Goal: Information Seeking & Learning: Check status

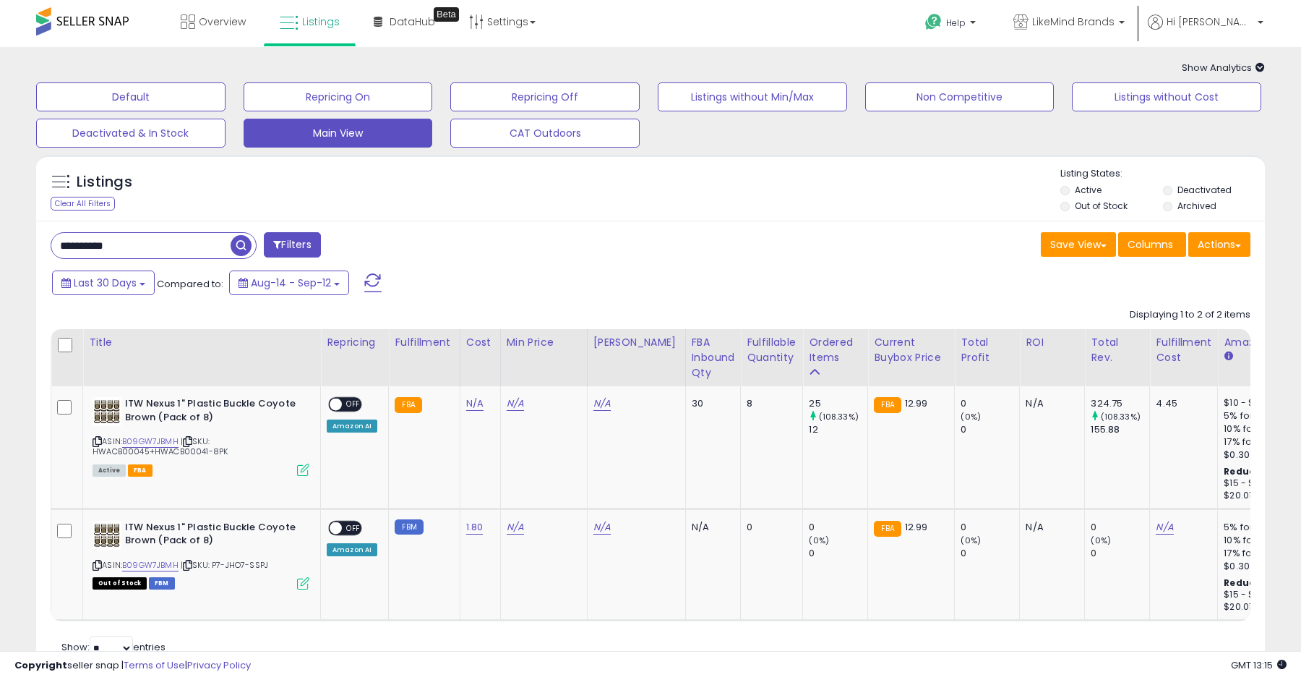
click at [155, 247] on input "**********" at bounding box center [140, 245] width 179 height 25
click at [155, 247] on input "**********" at bounding box center [199, 245] width 297 height 25
type input "***"
click at [360, 244] on span "button" at bounding box center [358, 245] width 21 height 21
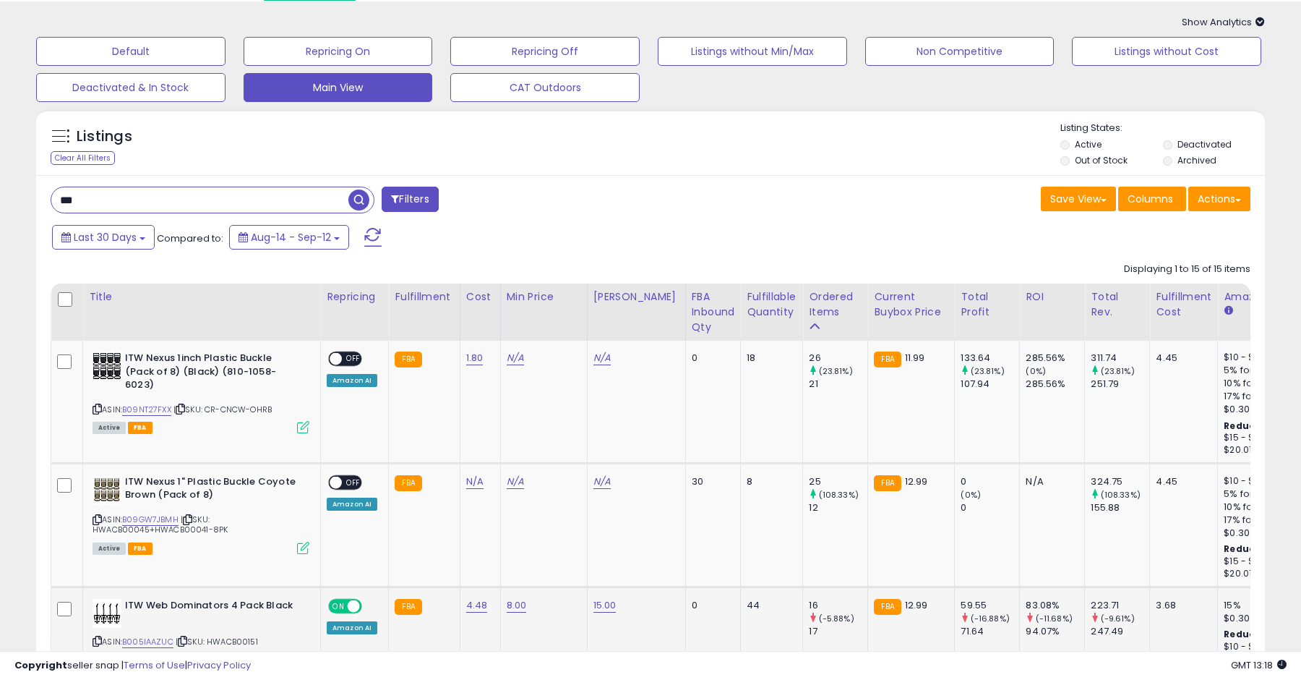
scroll to position [66, 0]
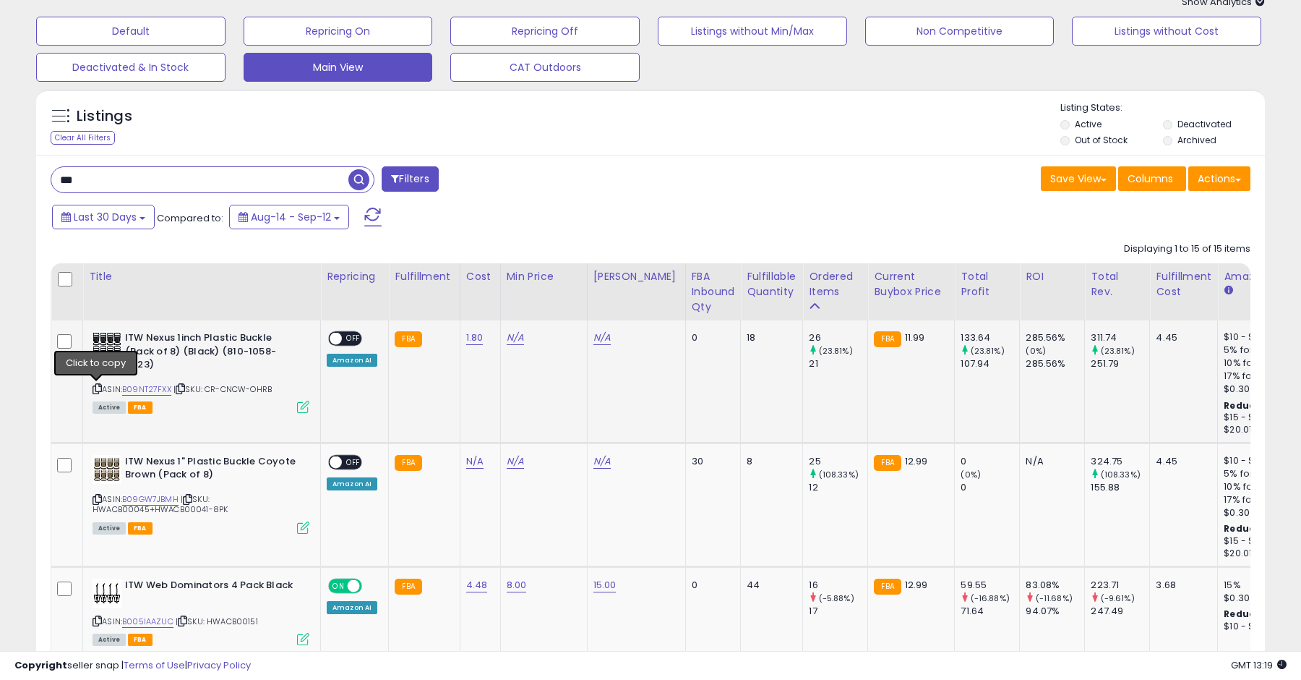
click at [96, 385] on icon at bounding box center [97, 389] width 9 height 8
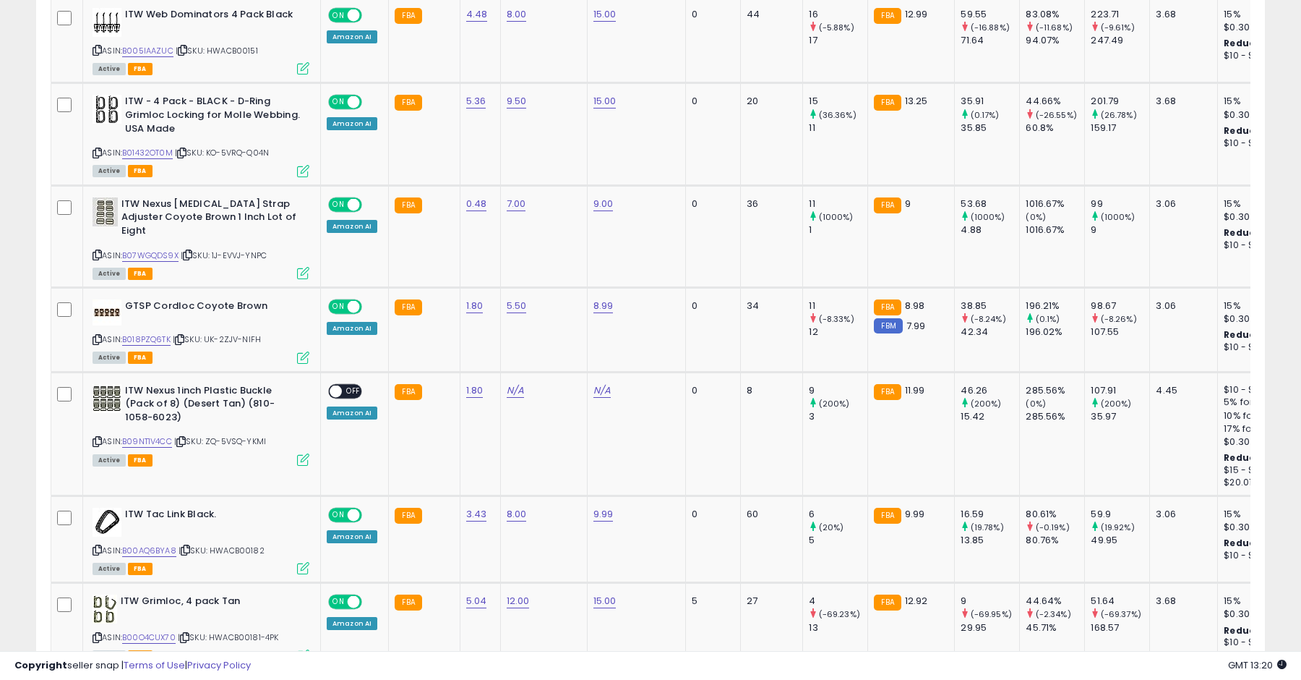
scroll to position [701, 0]
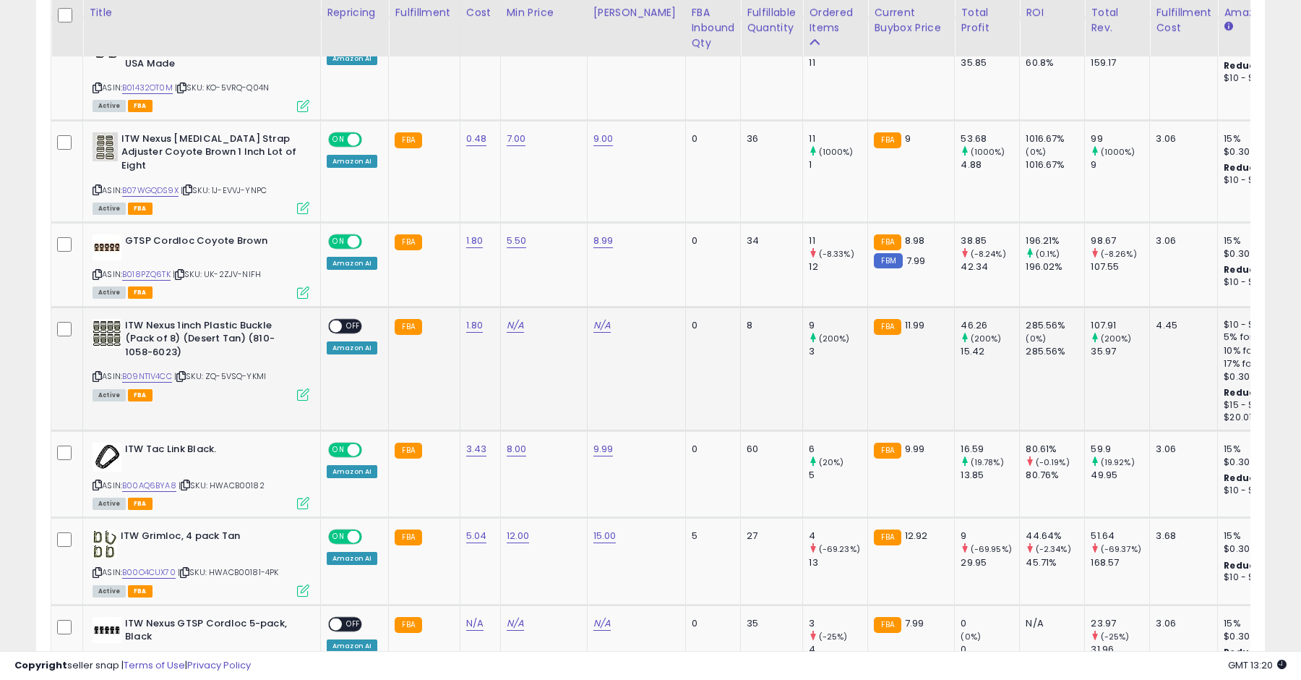
click at [98, 372] on icon at bounding box center [97, 376] width 9 height 8
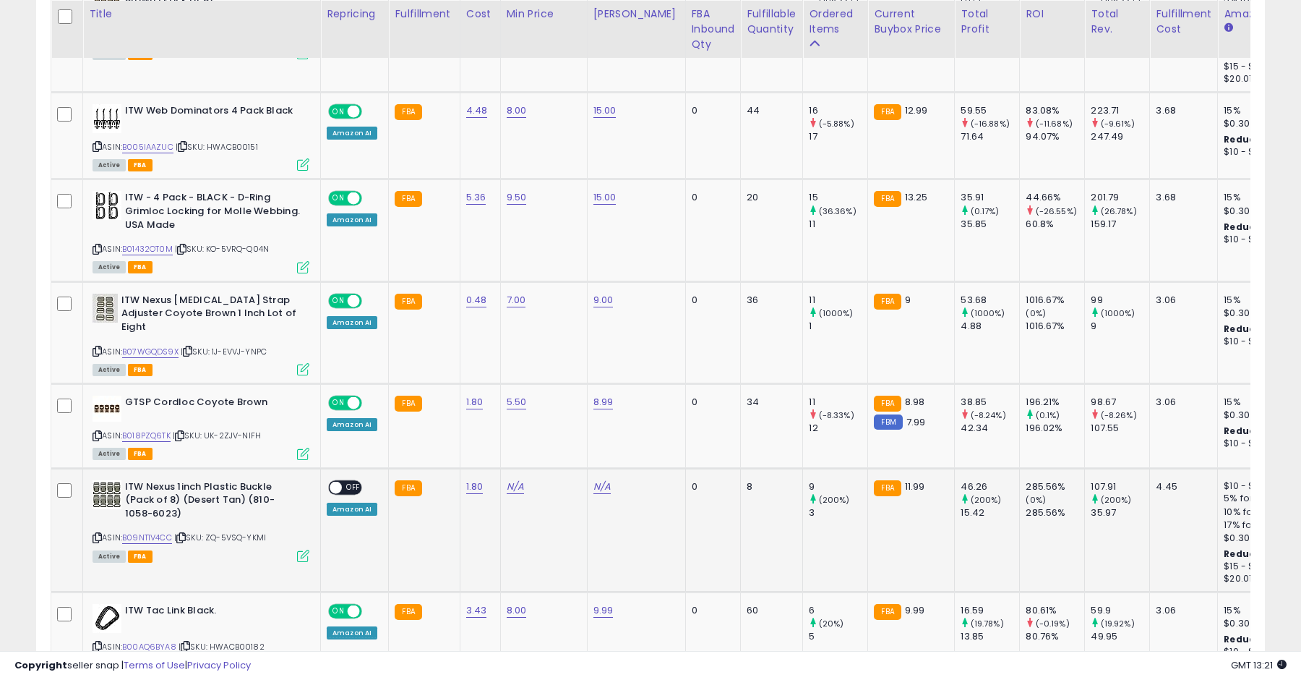
scroll to position [541, 0]
click at [96, 533] on icon at bounding box center [97, 537] width 9 height 8
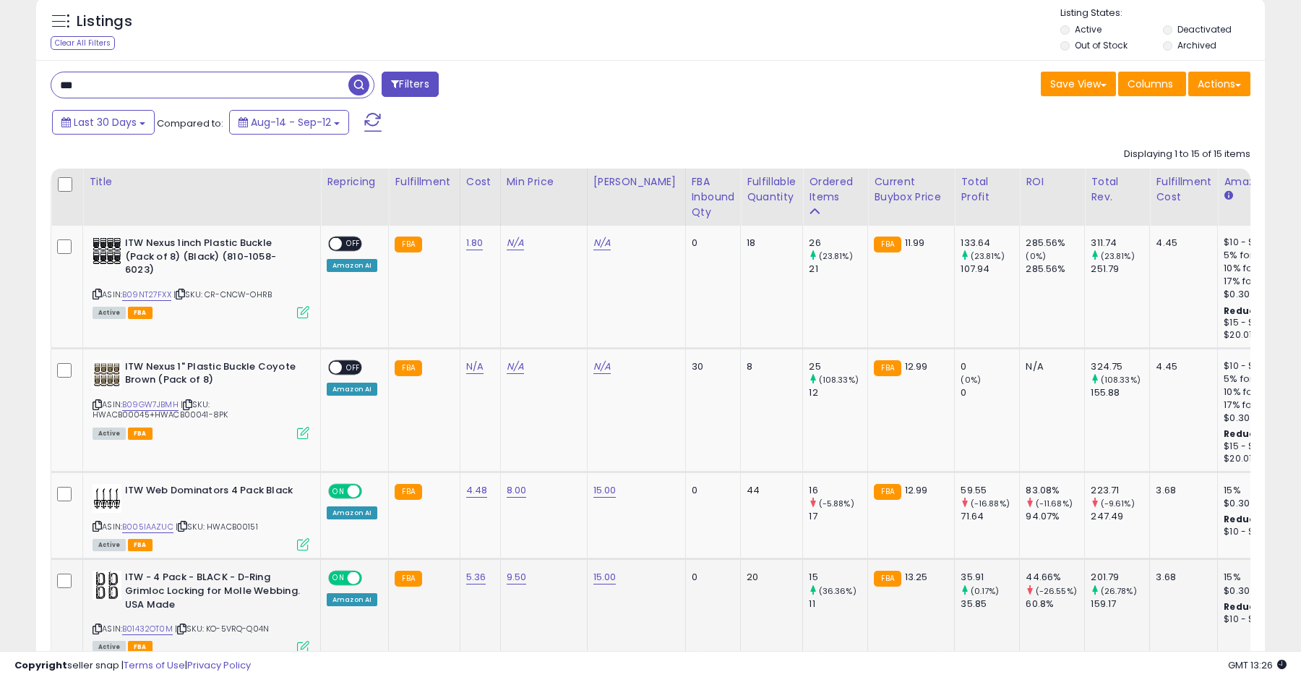
scroll to position [0, 0]
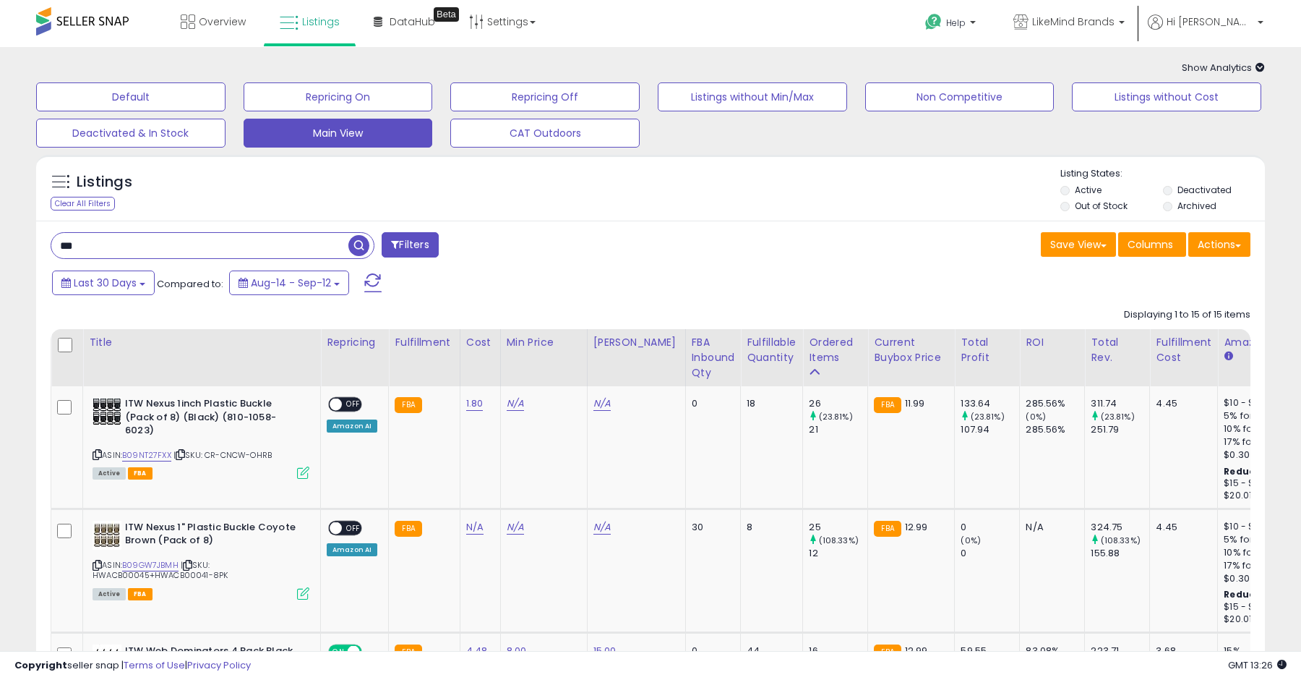
click at [293, 244] on input "***" at bounding box center [199, 245] width 297 height 25
click at [365, 242] on span "button" at bounding box center [358, 245] width 21 height 21
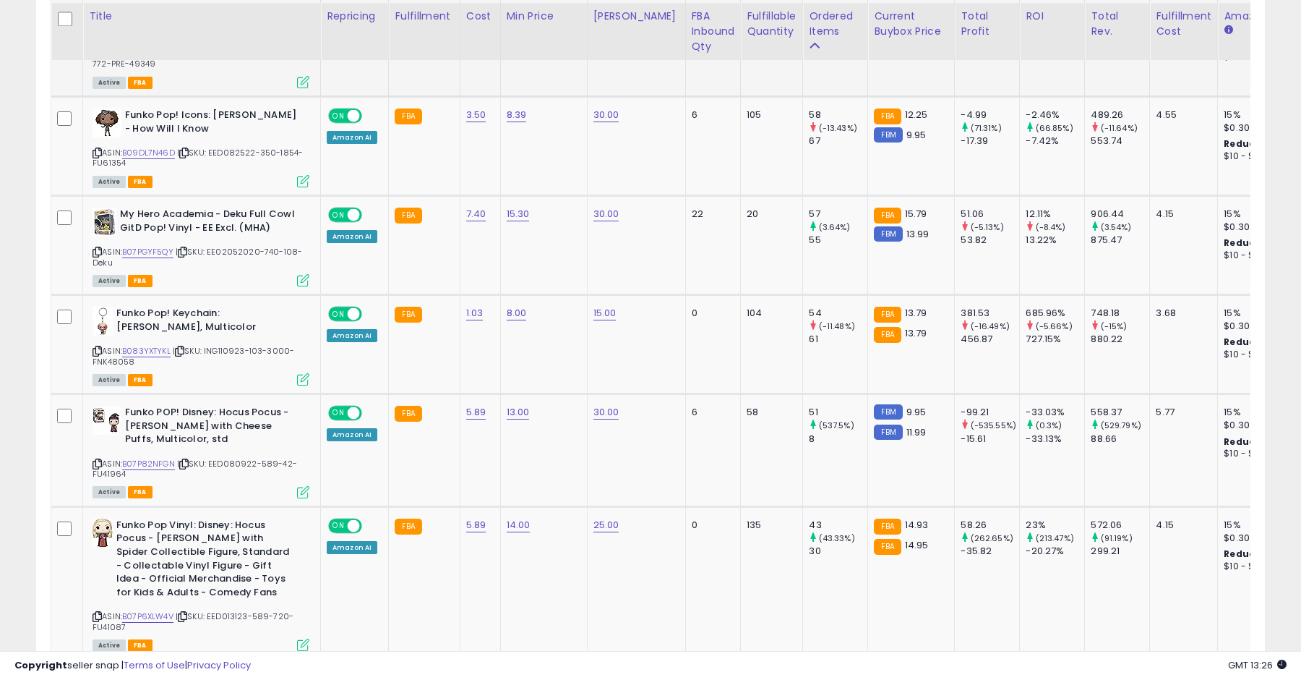
scroll to position [391, 0]
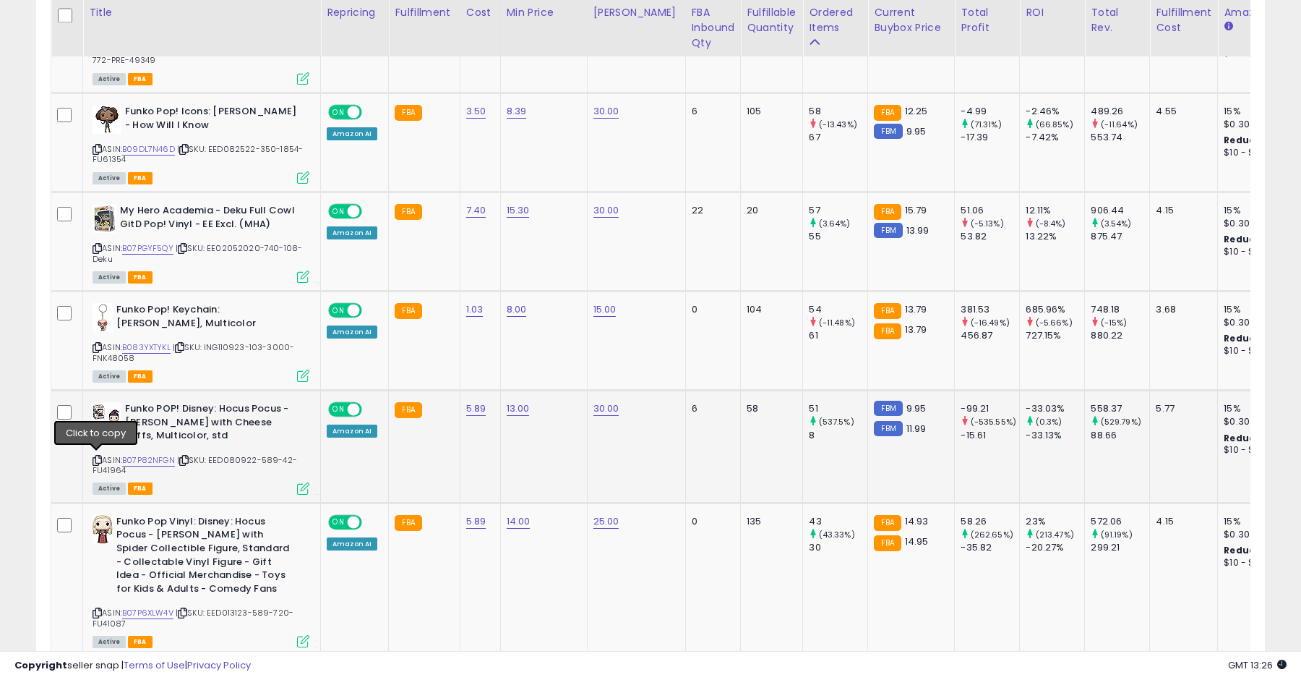
click at [95, 460] on icon at bounding box center [97, 460] width 9 height 8
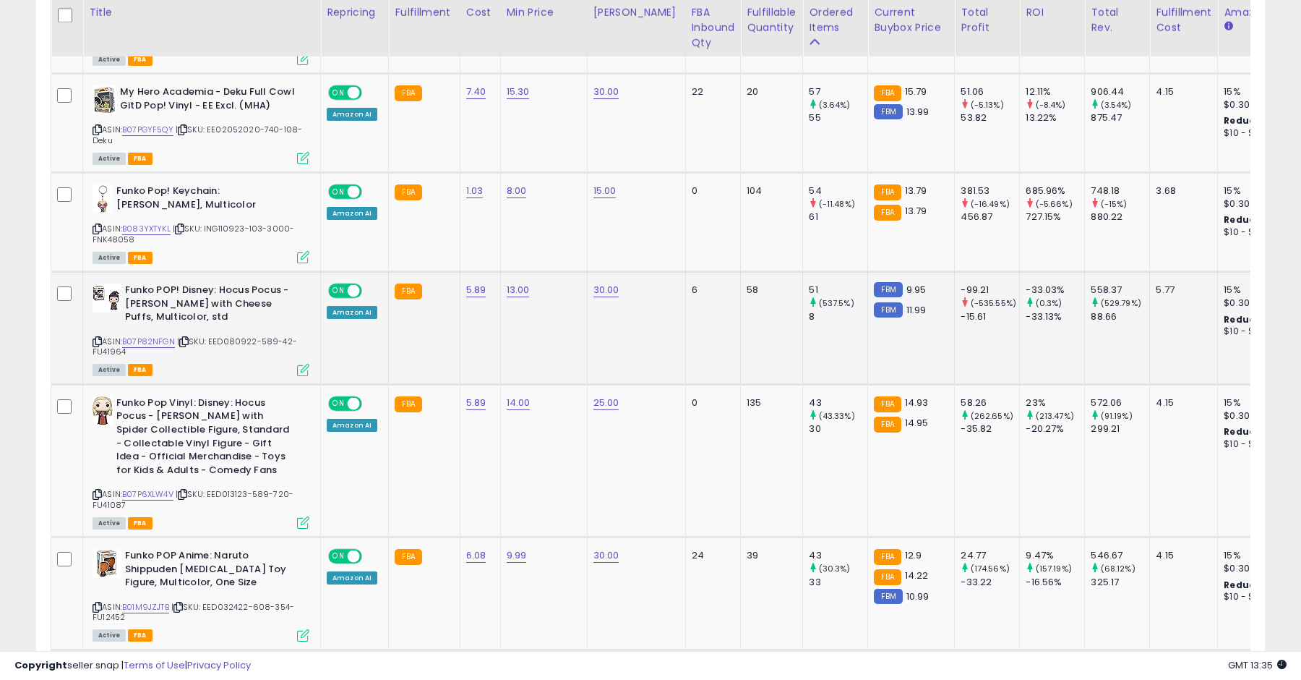
scroll to position [521, 0]
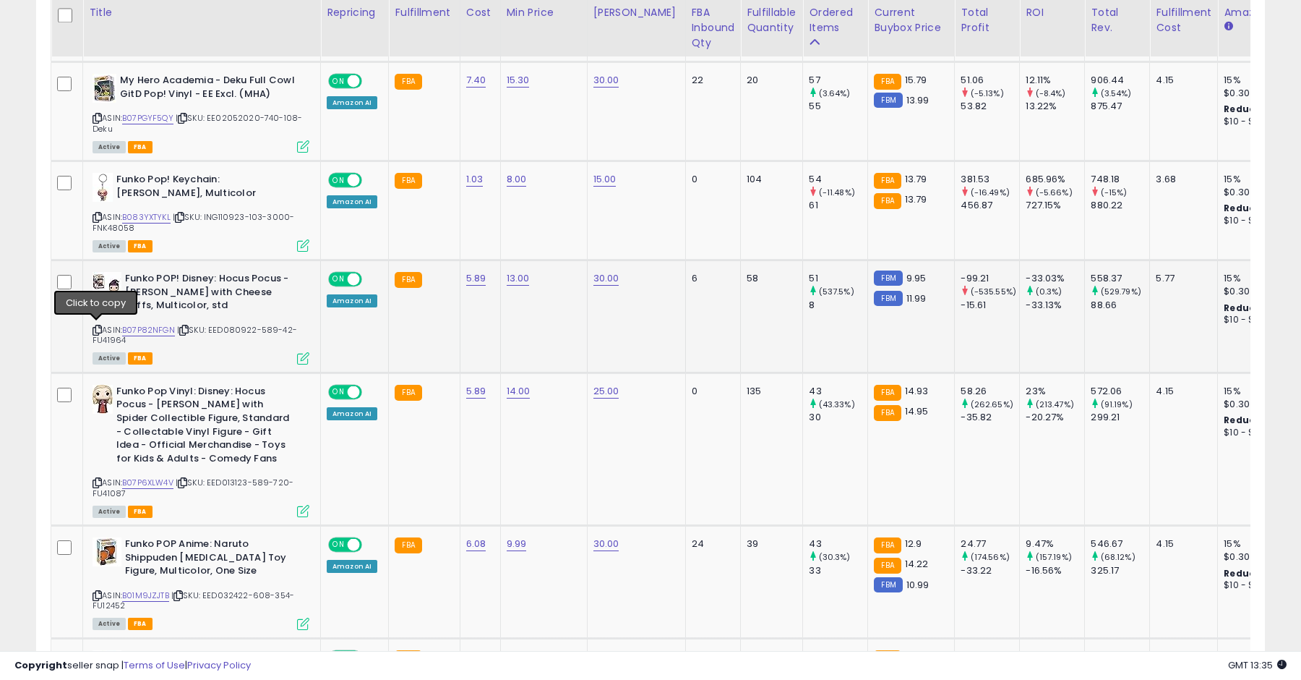
click at [100, 329] on icon at bounding box center [97, 330] width 9 height 8
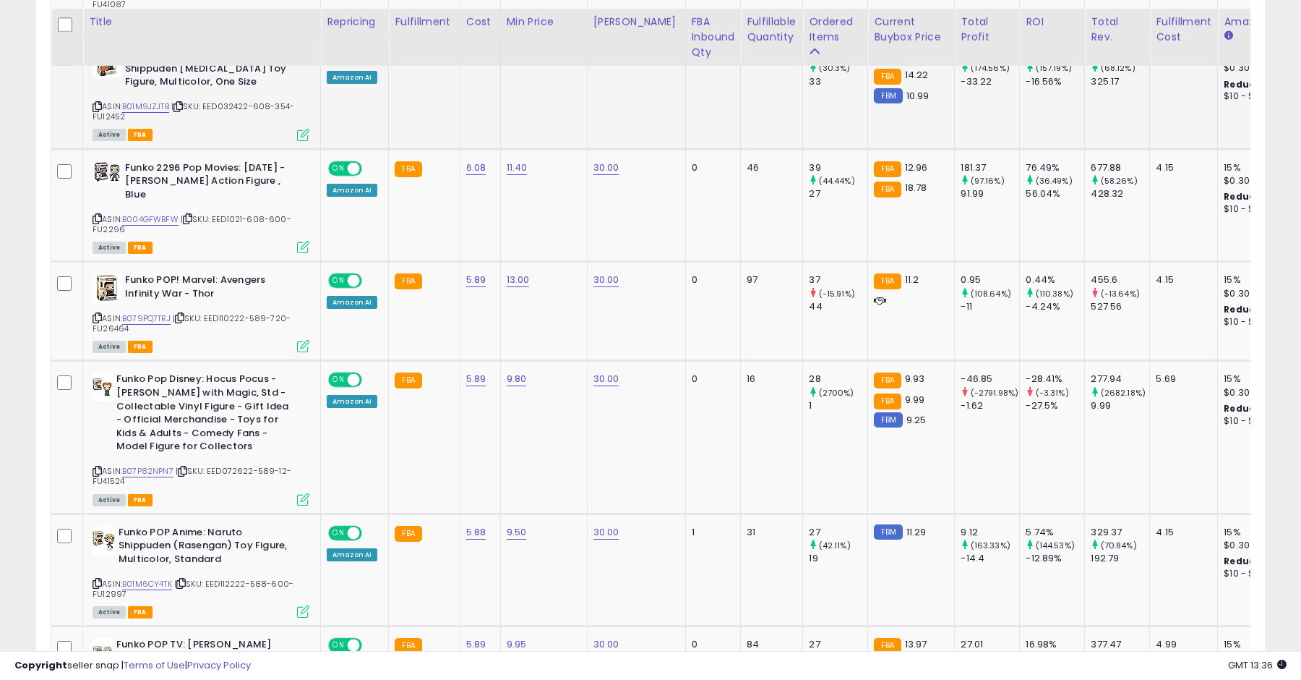
scroll to position [1025, 0]
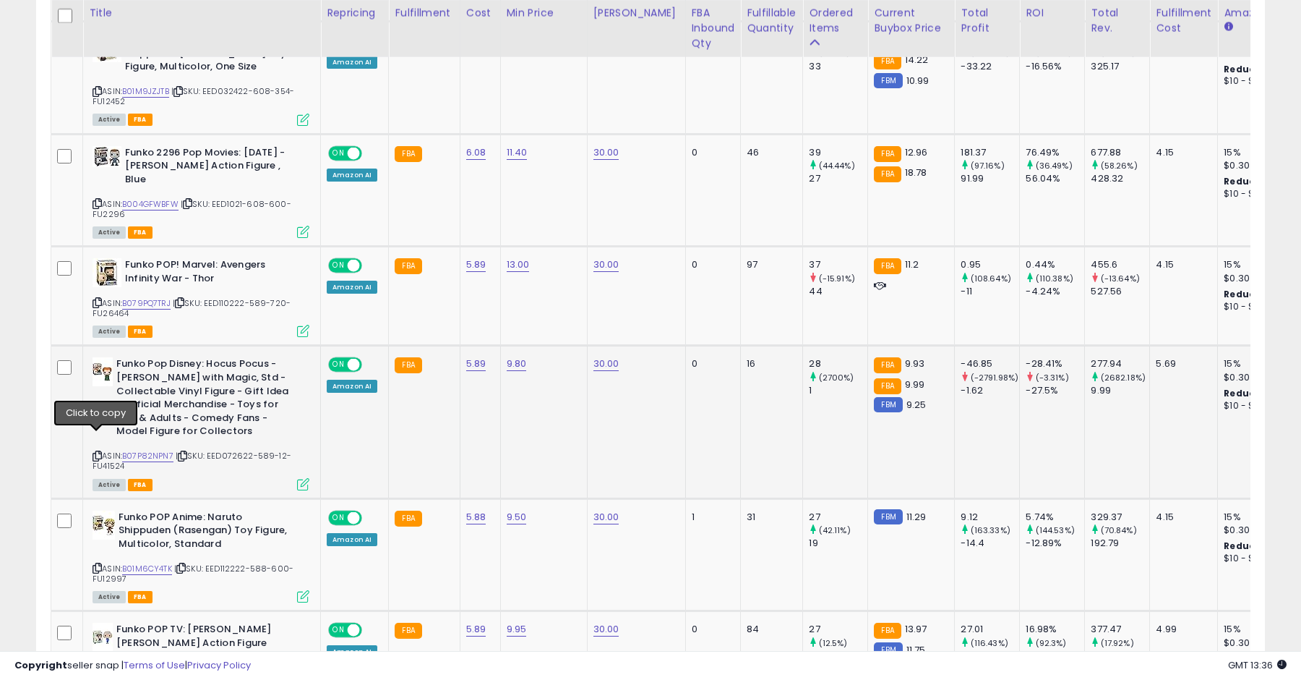
click at [98, 452] on icon at bounding box center [97, 456] width 9 height 8
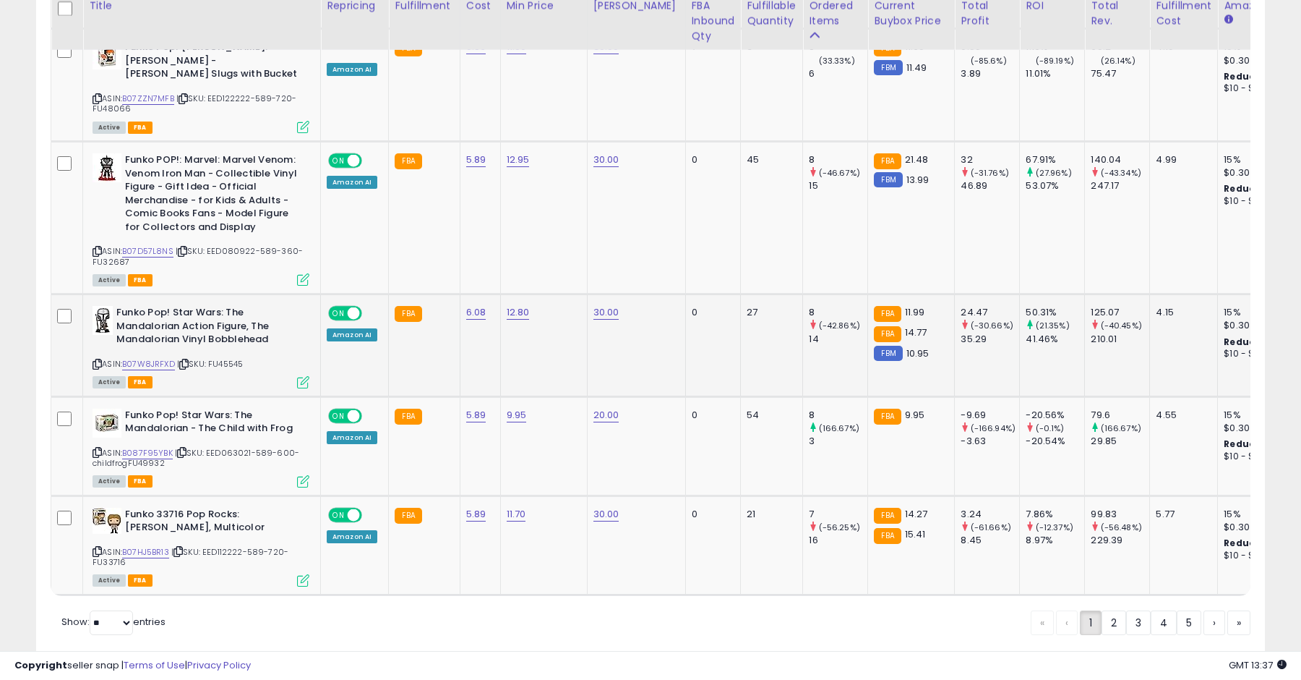
scroll to position [2584, 0]
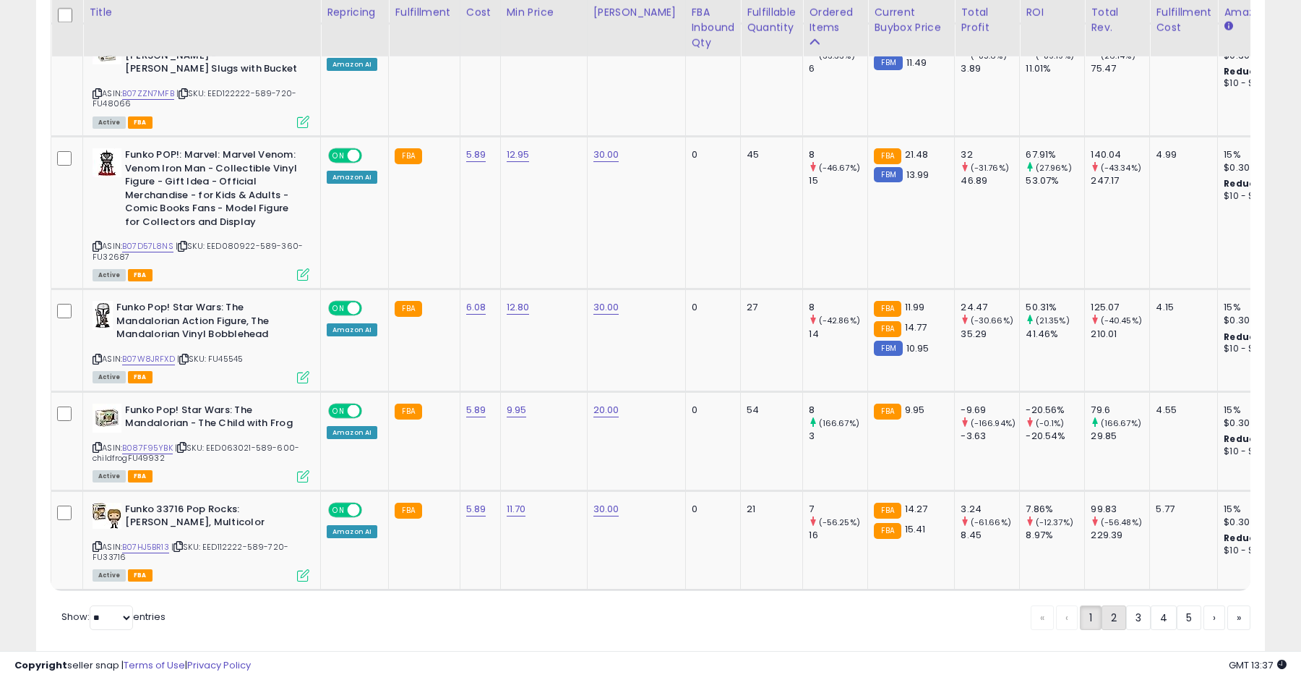
click at [1115, 605] on link "2" at bounding box center [1114, 617] width 25 height 25
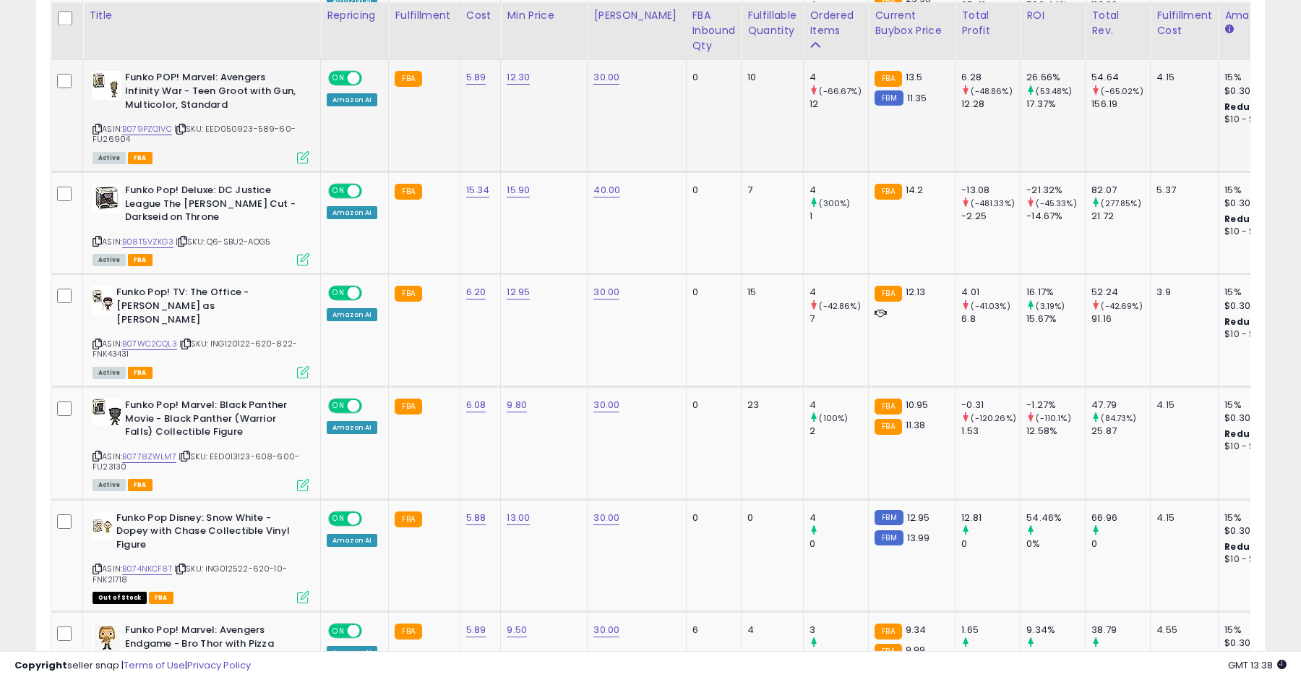
scroll to position [1216, 0]
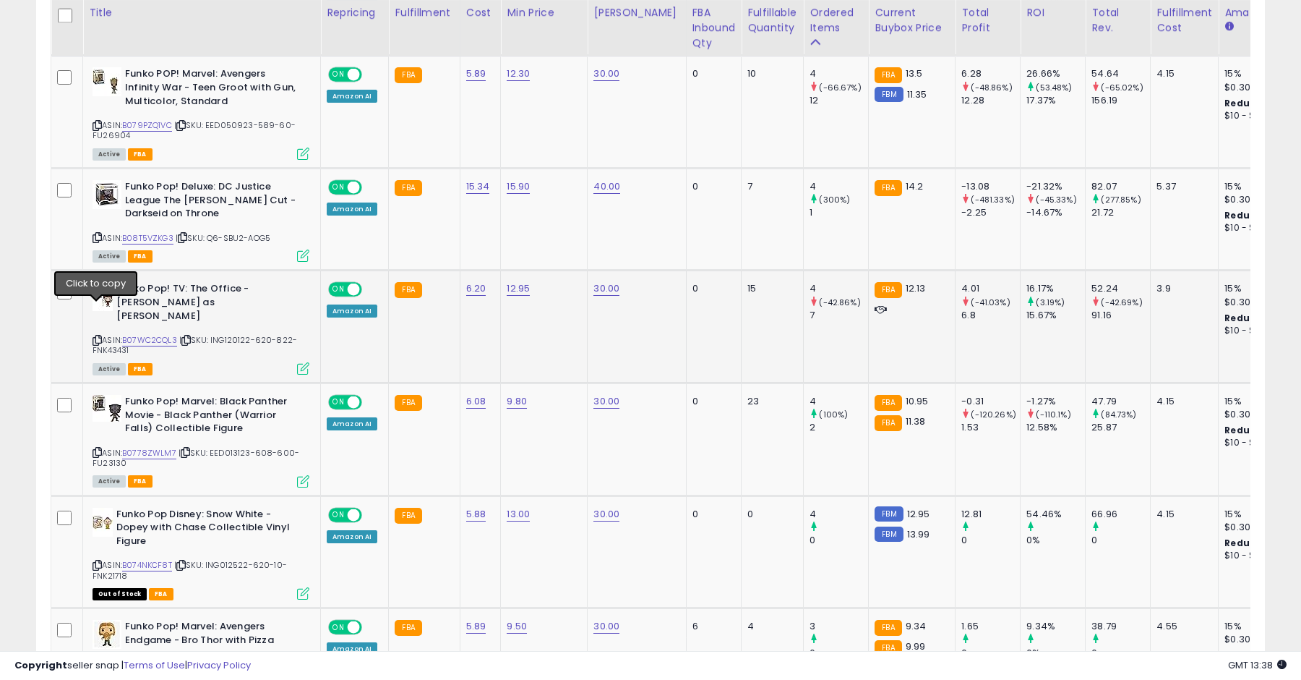
click at [98, 336] on icon at bounding box center [97, 340] width 9 height 8
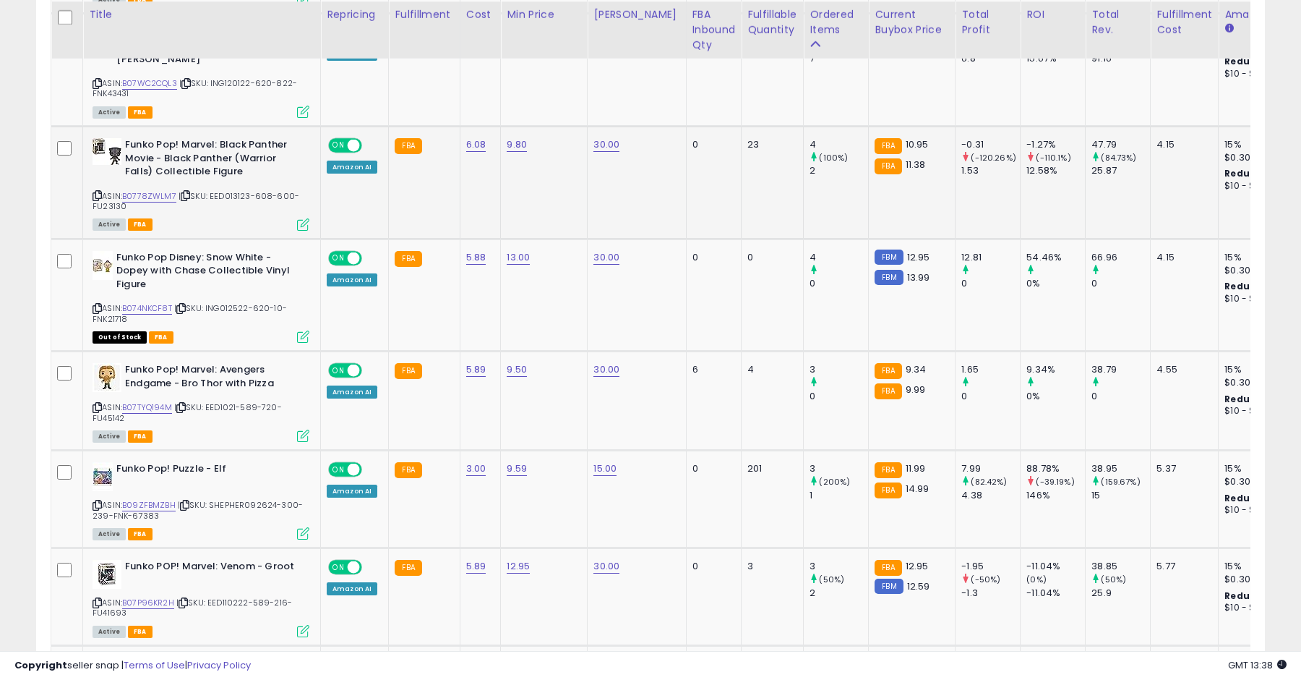
scroll to position [1475, 0]
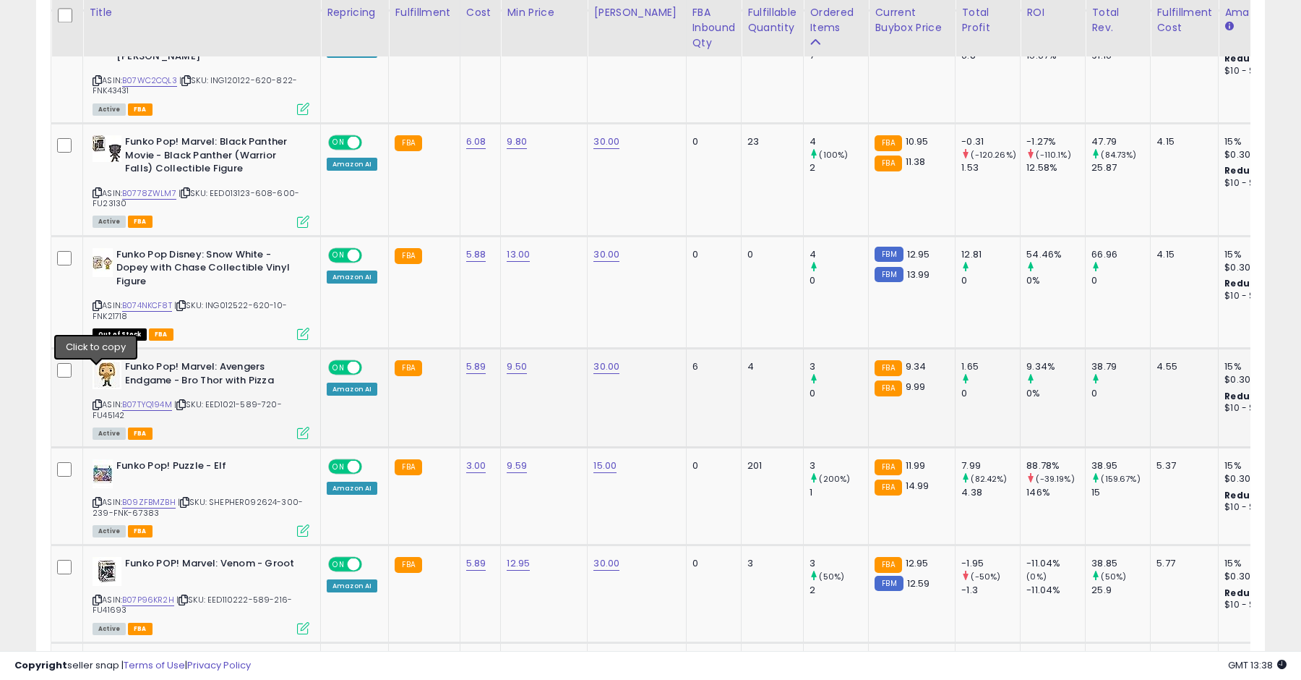
click at [98, 400] on icon at bounding box center [97, 404] width 9 height 8
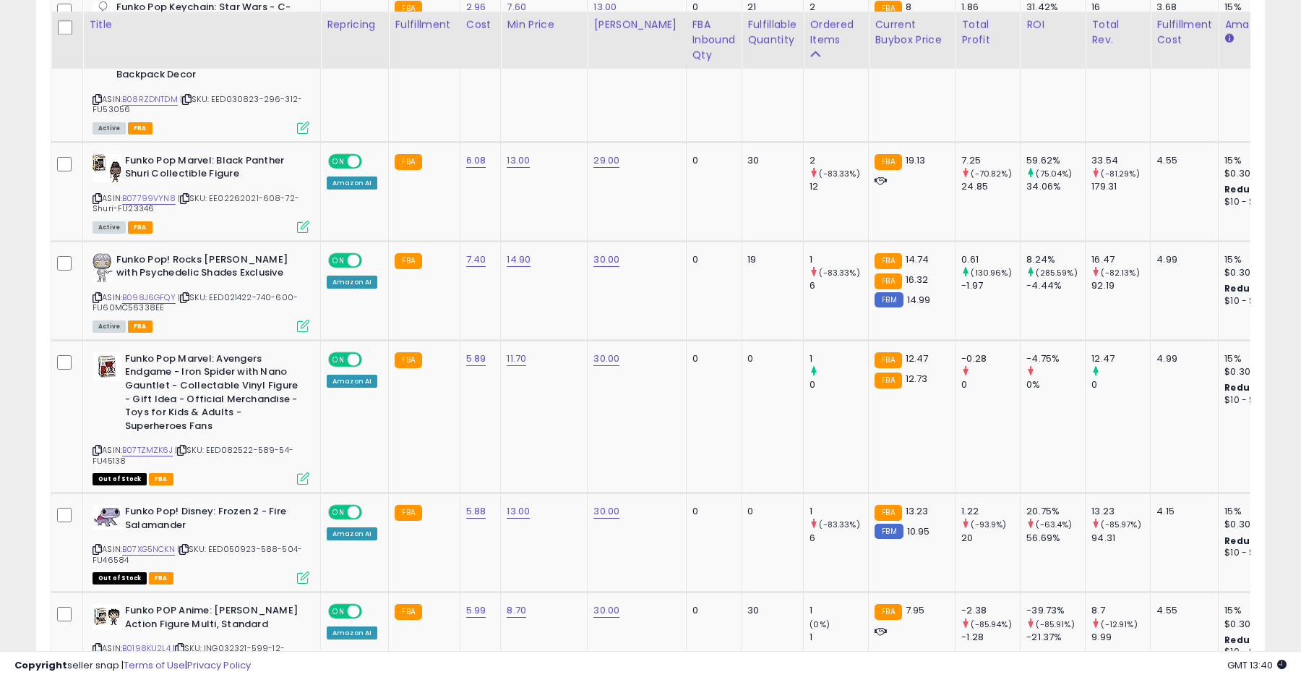
scroll to position [2404, 0]
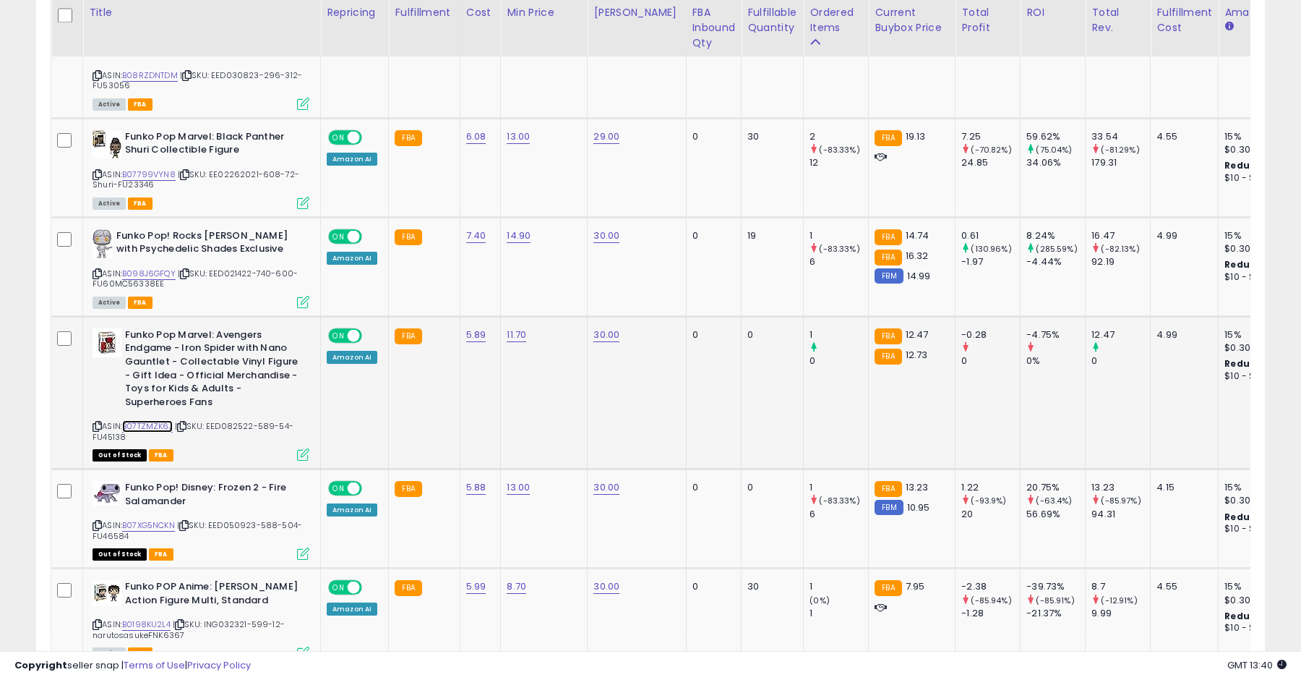
click at [153, 420] on link "B07TZMZK6J" at bounding box center [147, 426] width 51 height 12
click at [97, 422] on icon at bounding box center [97, 426] width 9 height 8
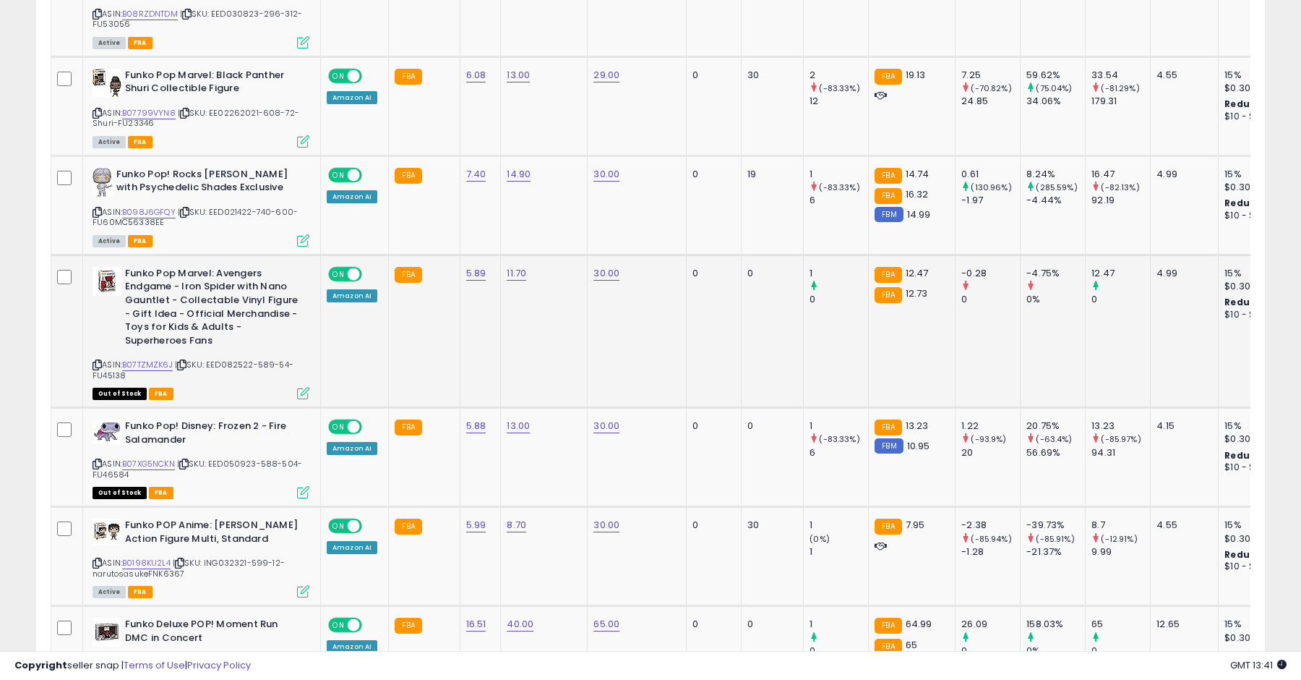
scroll to position [0, 0]
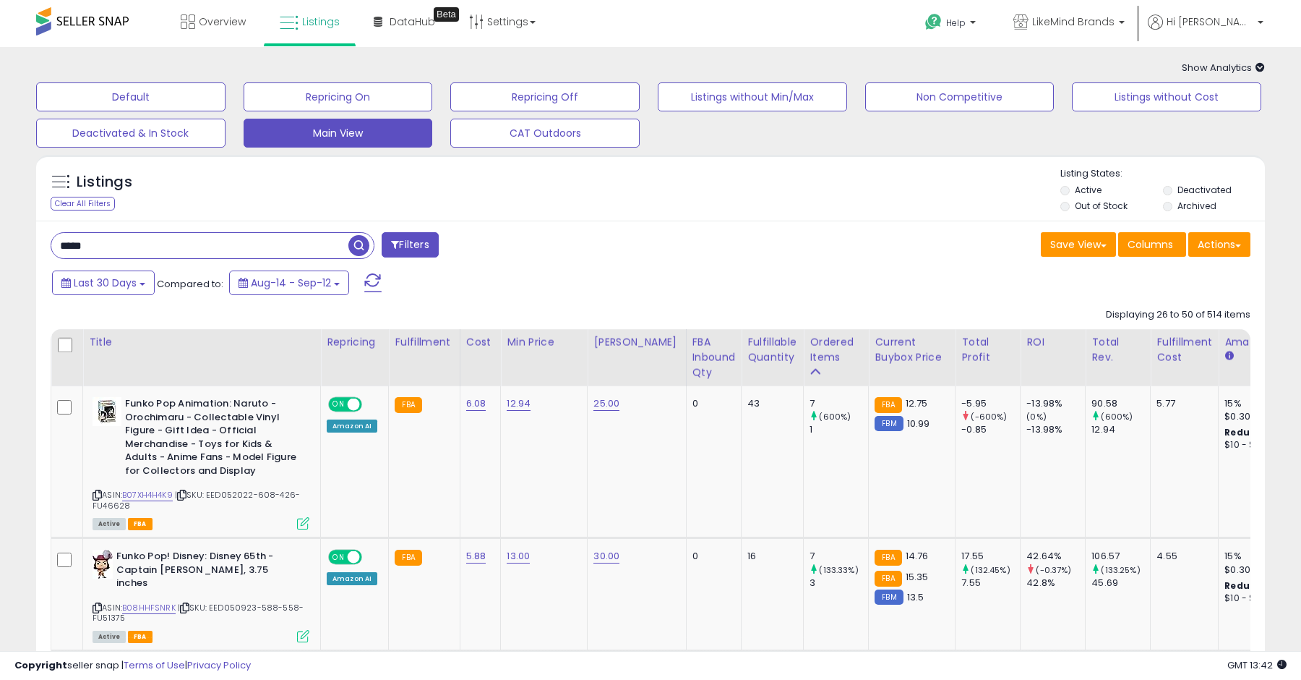
click at [226, 242] on input "*****" at bounding box center [199, 245] width 297 height 25
type input "****"
click at [367, 241] on span "button" at bounding box center [358, 245] width 21 height 21
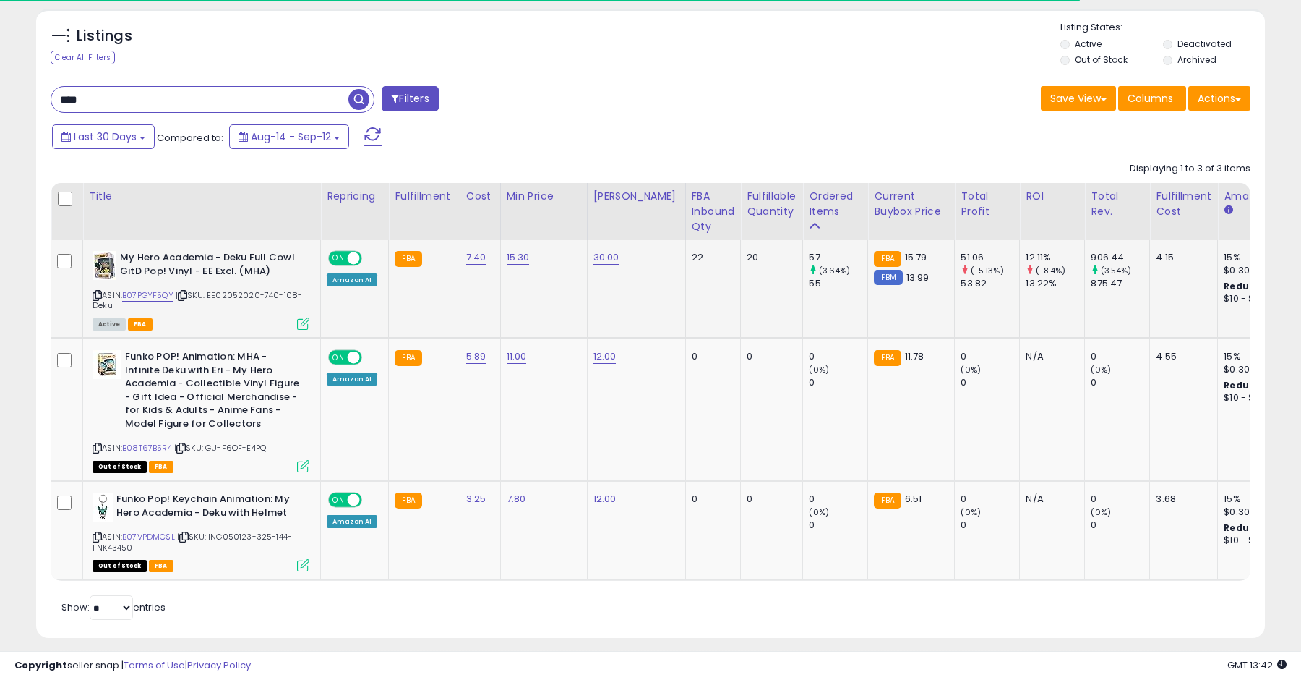
scroll to position [158, 0]
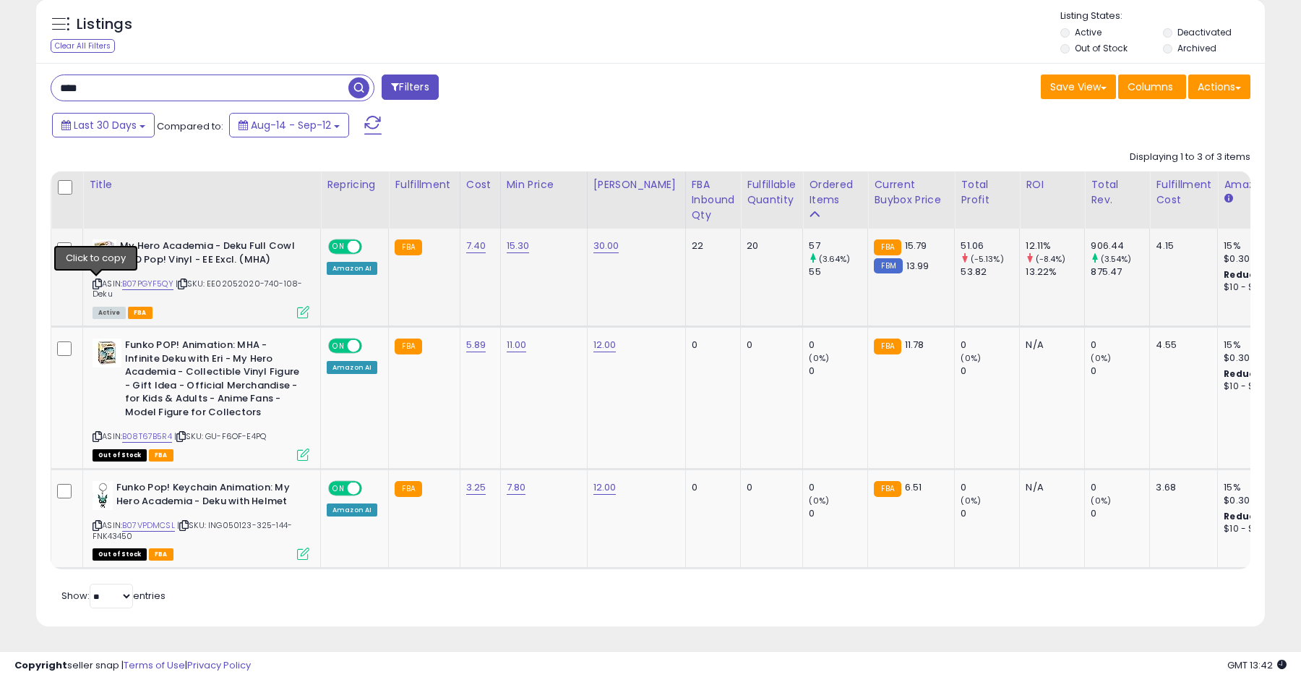
click at [97, 285] on icon at bounding box center [97, 284] width 9 height 8
